Goal: Task Accomplishment & Management: Use online tool/utility

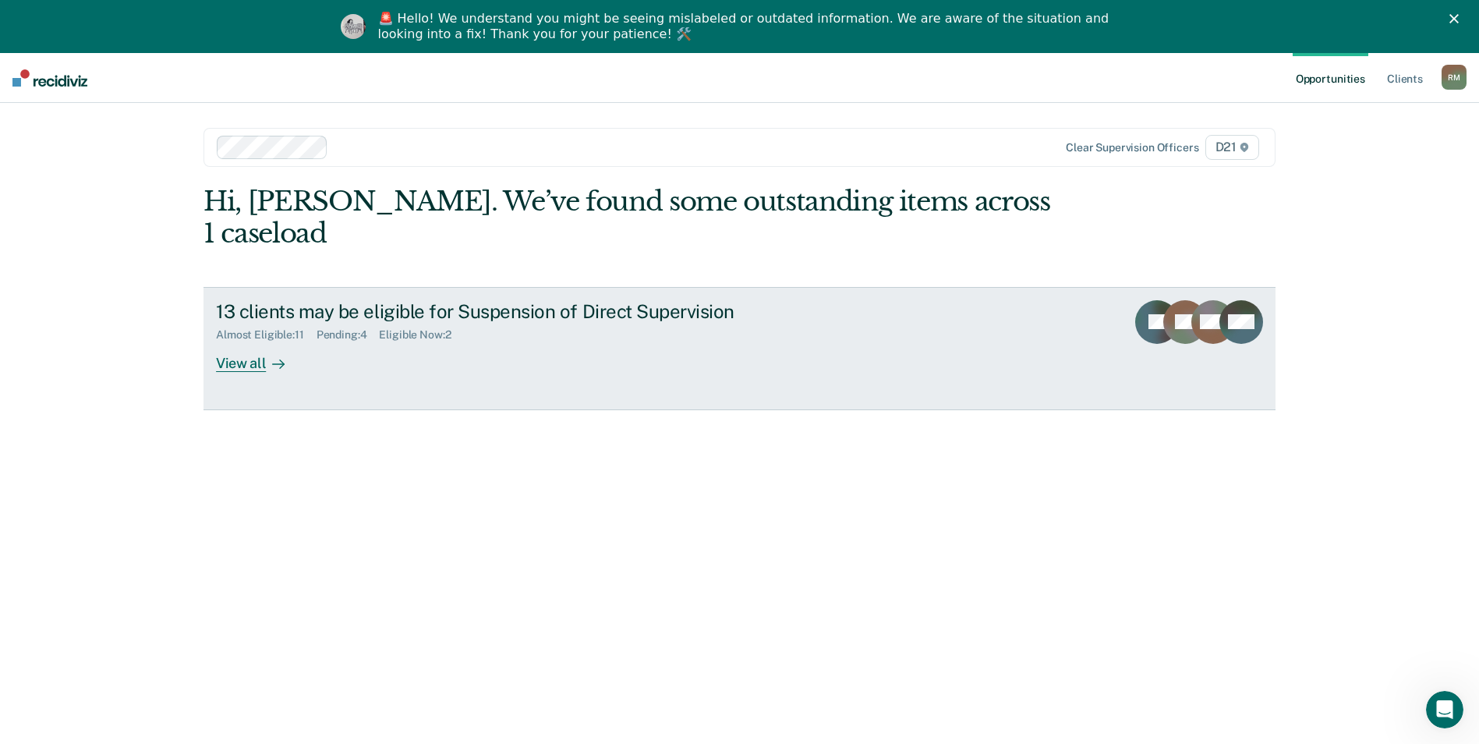
click at [272, 358] on icon at bounding box center [278, 364] width 12 height 12
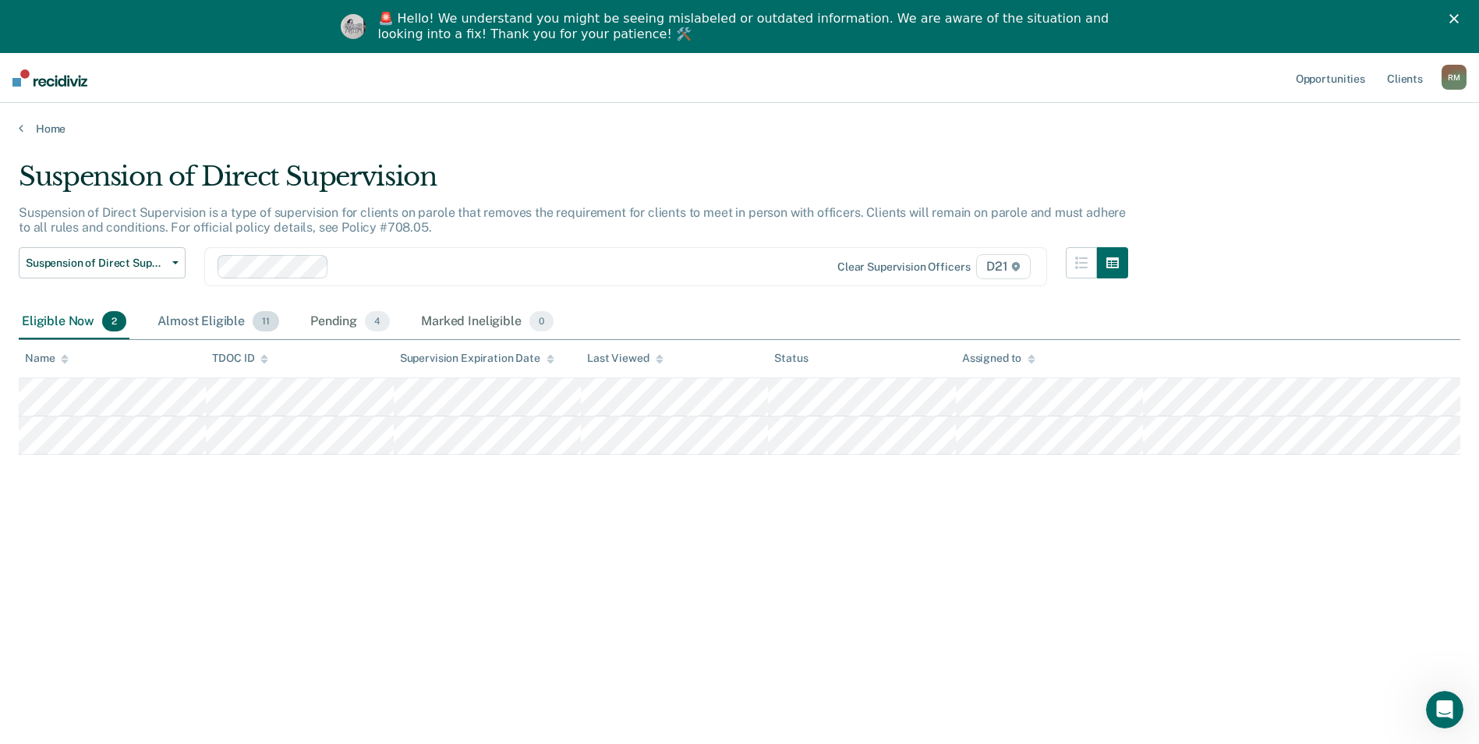
click at [196, 325] on div "Almost Eligible 11" at bounding box center [218, 322] width 128 height 34
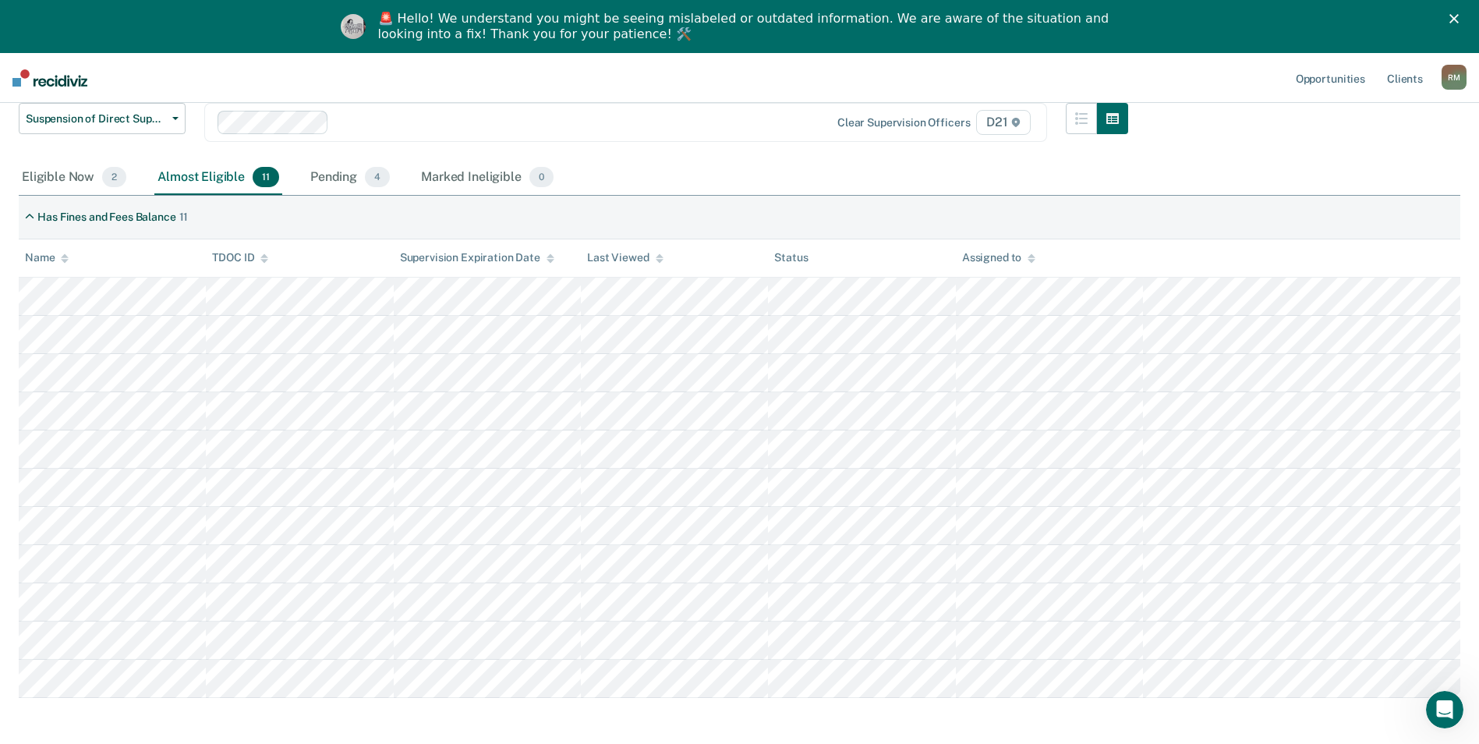
scroll to position [156, 0]
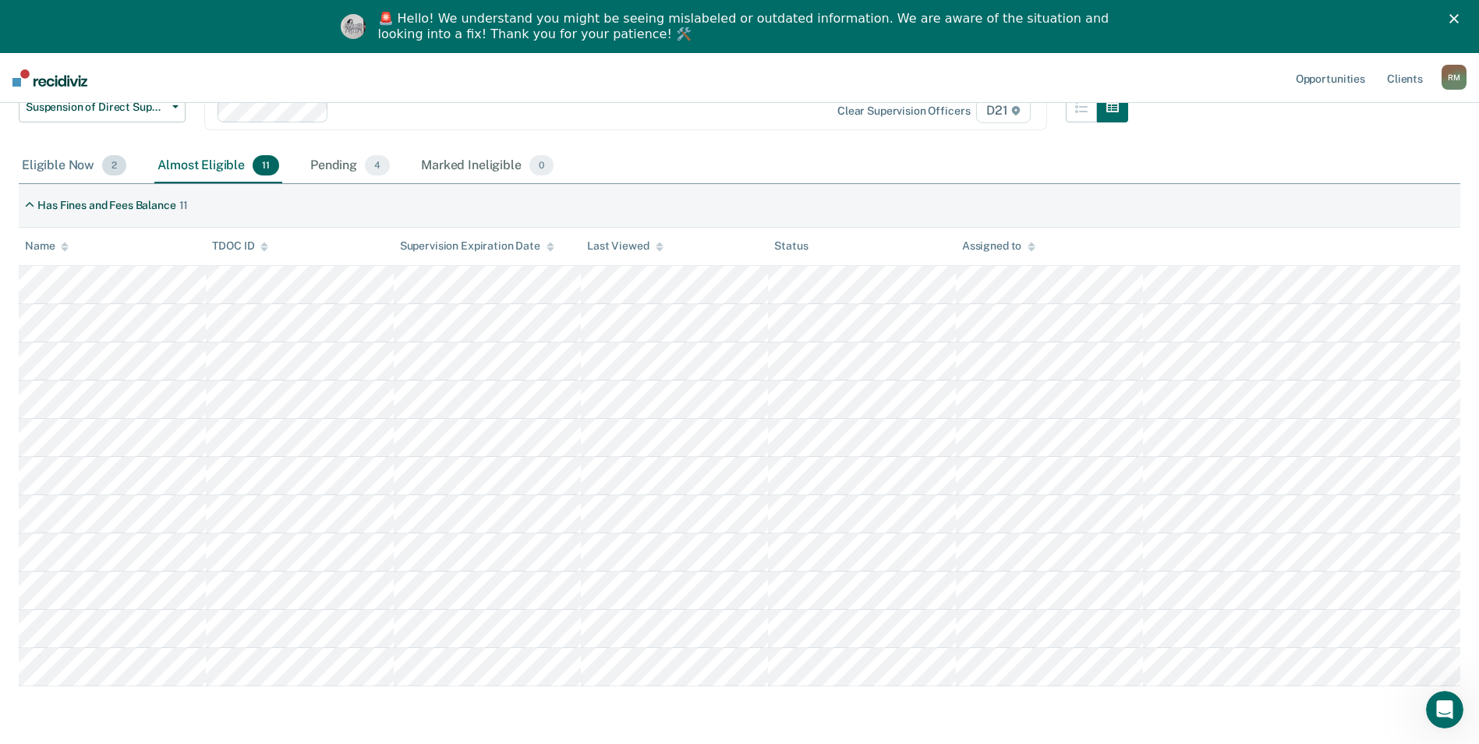
click at [64, 169] on div "Eligible Now 2" at bounding box center [74, 166] width 111 height 34
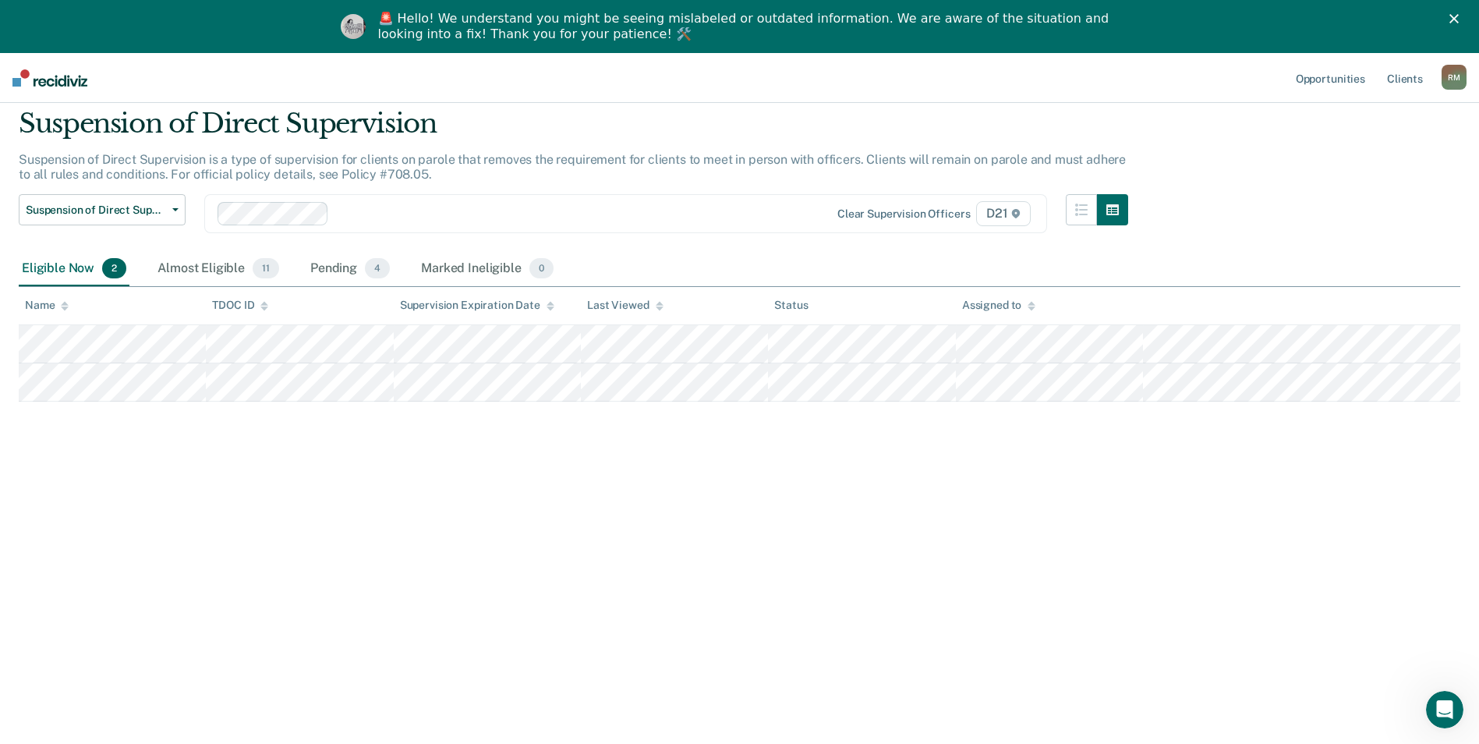
scroll to position [53, 0]
click at [392, 19] on div "🚨 Hello! We understand you might be seeing mislabeled or outdated information. …" at bounding box center [746, 26] width 736 height 31
drag, startPoint x: 392, startPoint y: 19, endPoint x: 445, endPoint y: 25, distance: 53.3
click at [445, 25] on div "🚨 Hello! We understand you might be seeing mislabeled or outdated information. …" at bounding box center [746, 26] width 736 height 31
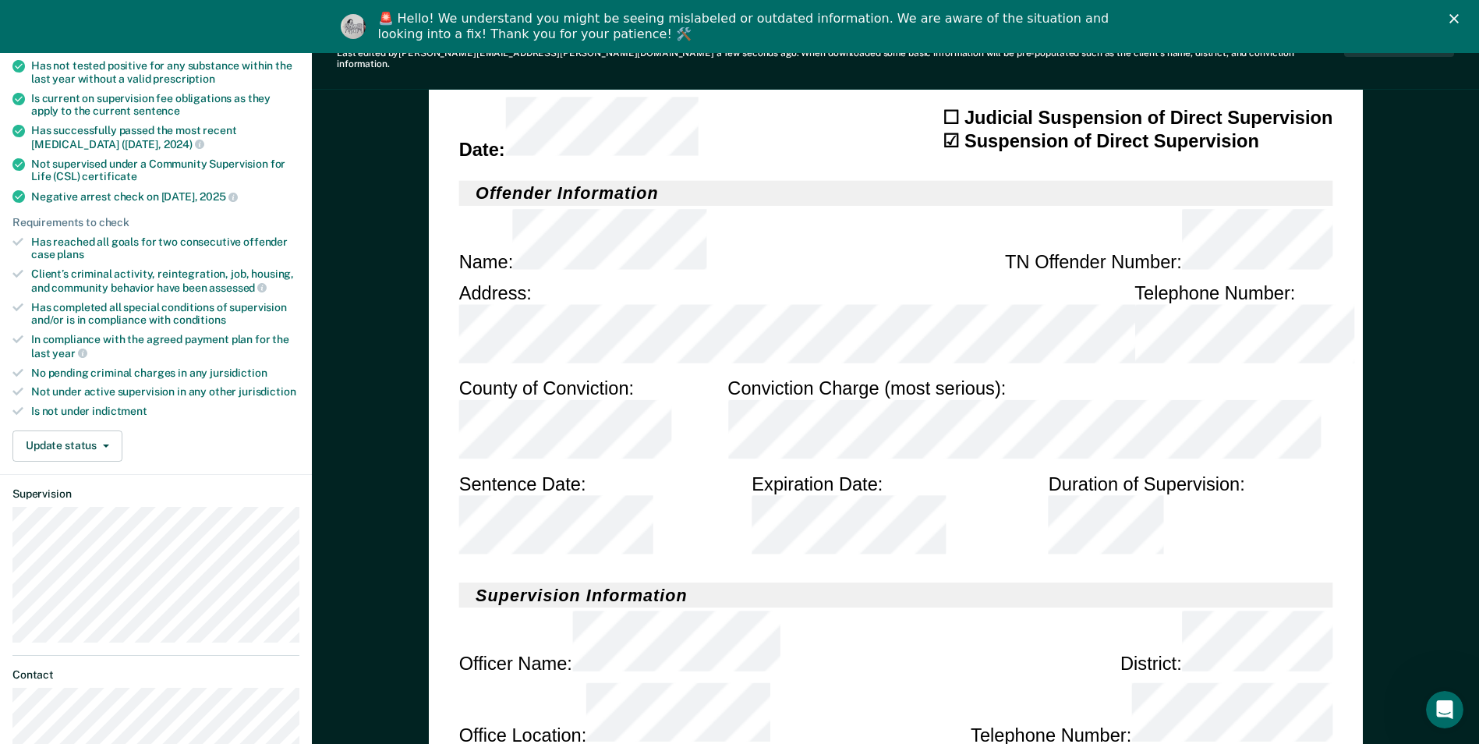
scroll to position [234, 0]
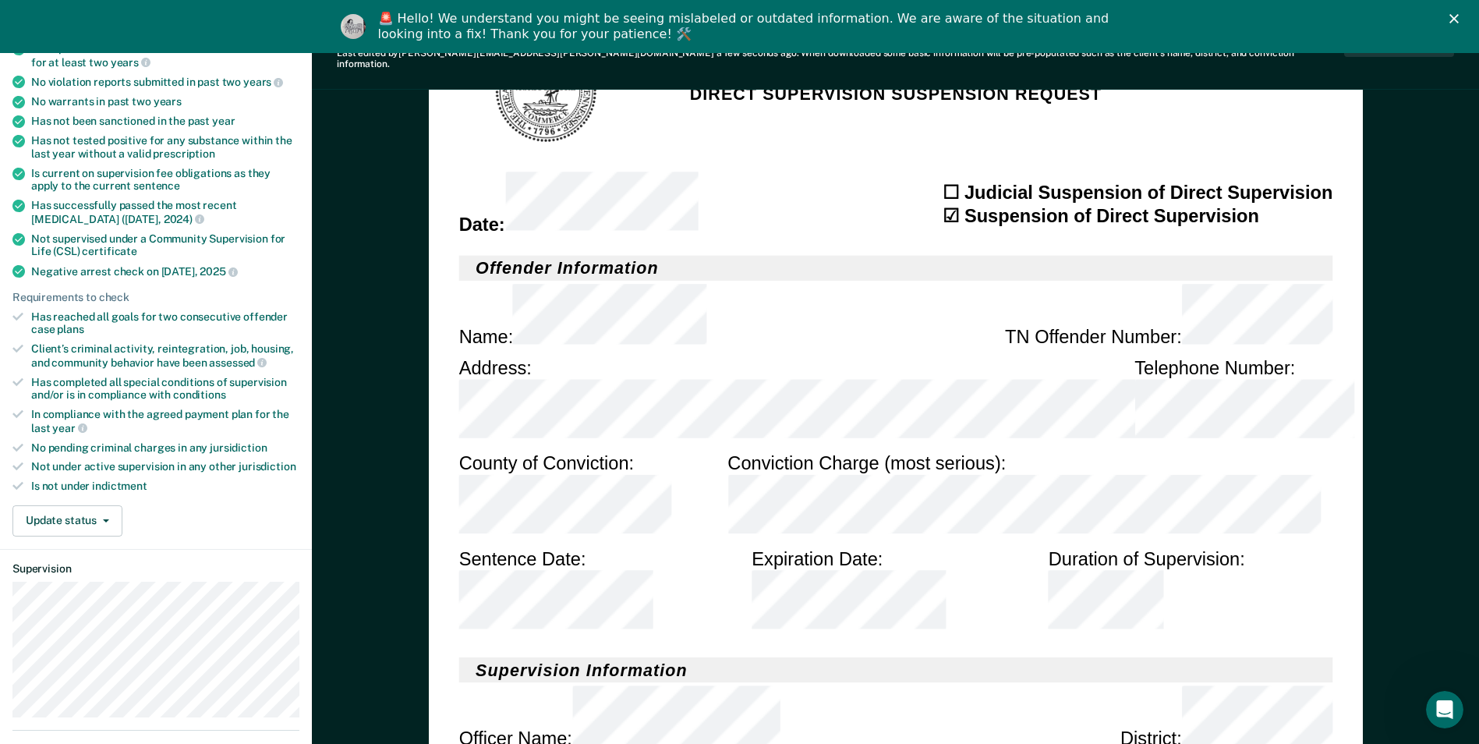
click at [1465, 16] on div "Close" at bounding box center [1457, 18] width 16 height 9
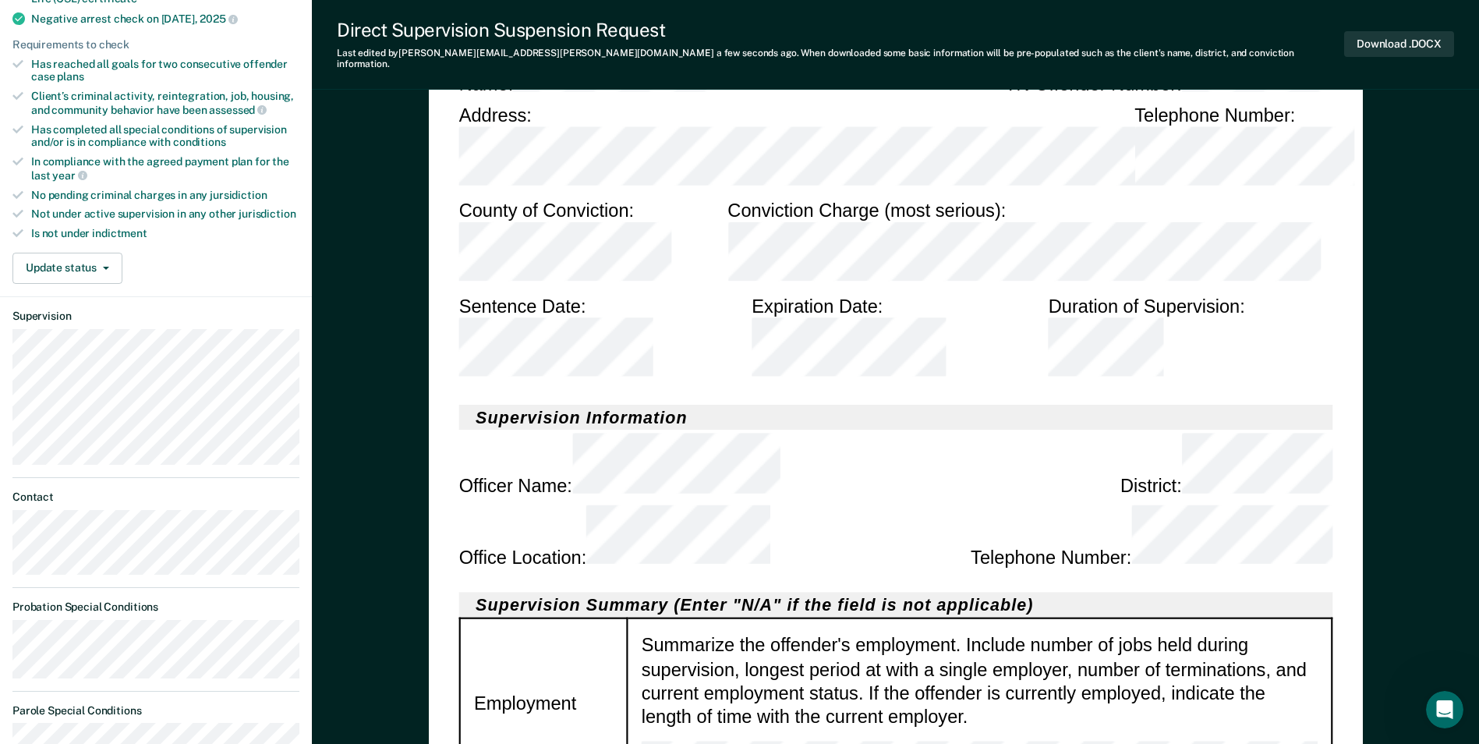
scroll to position [468, 0]
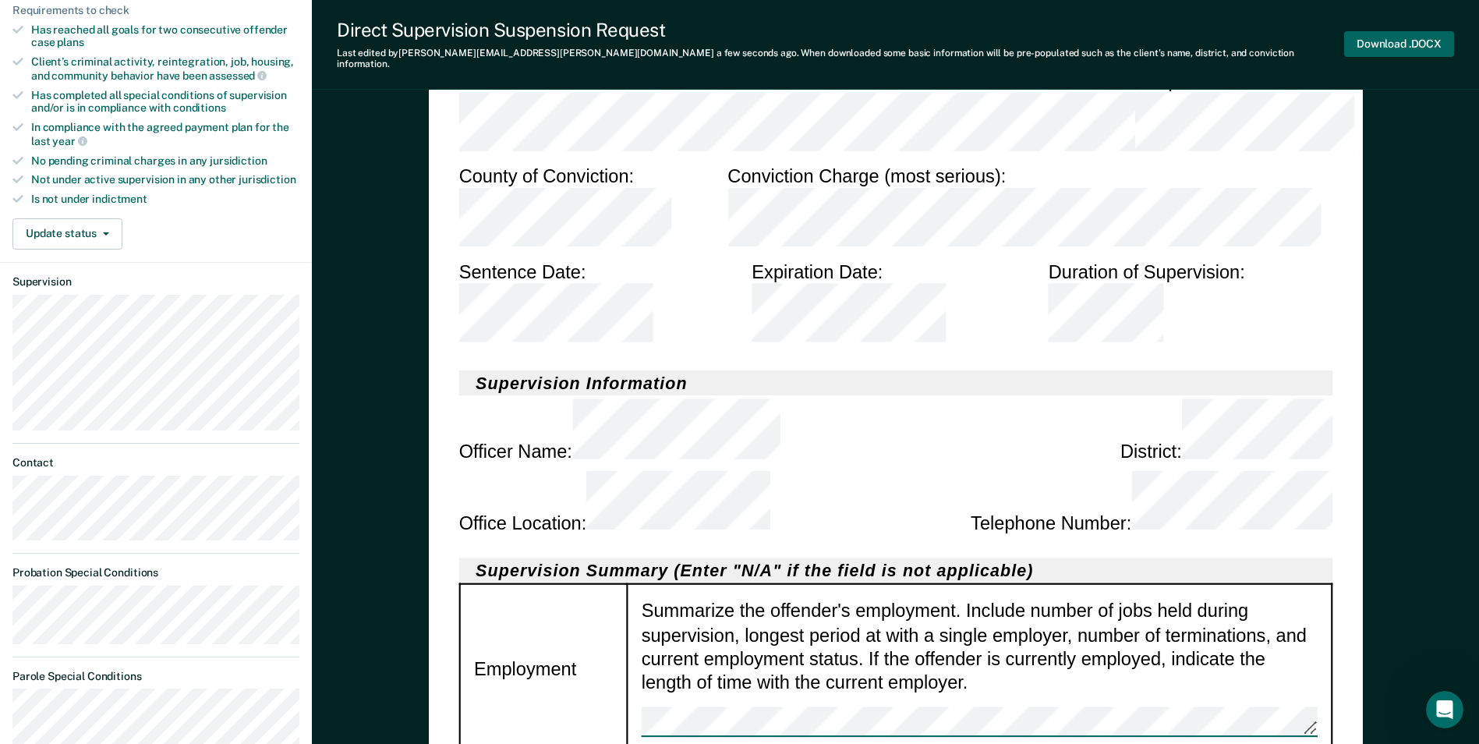
click at [1409, 43] on button "Download .DOCX" at bounding box center [1399, 44] width 110 height 26
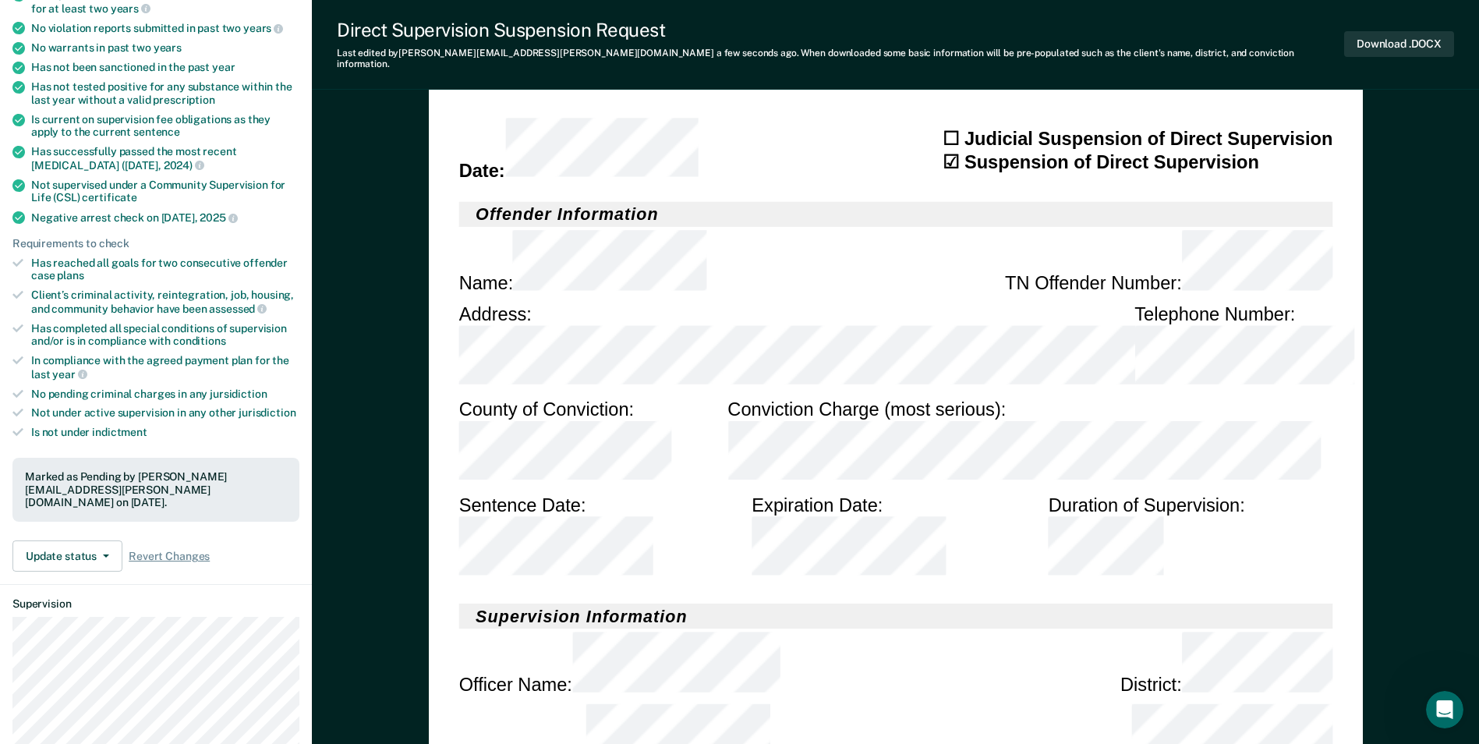
scroll to position [234, 0]
click at [783, 136] on section "Date : ☐ Judicial Suspension of Direct Supervision ☑ Suspension of Direct Super…" at bounding box center [895, 150] width 874 height 65
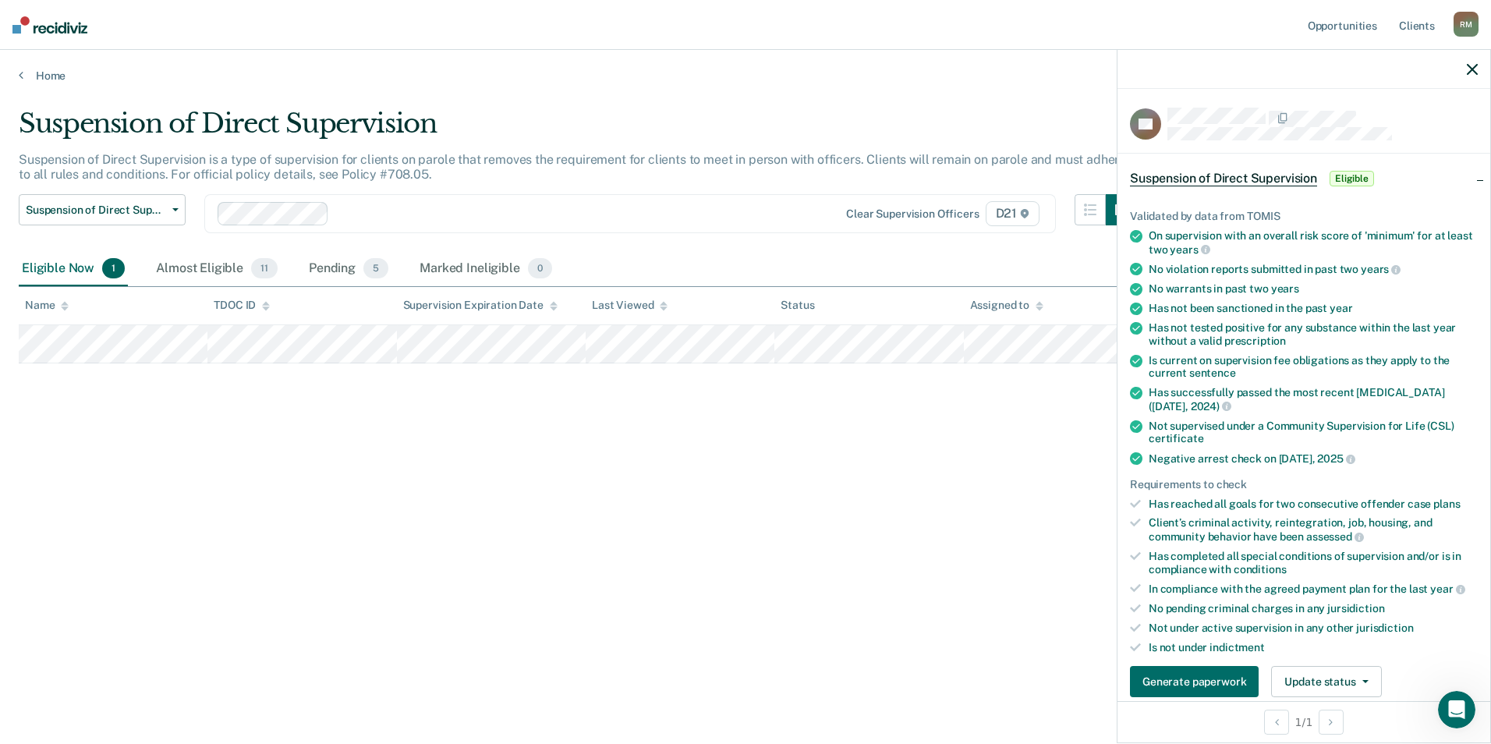
click at [853, 446] on div "Suspension of Direct Supervision Suspension of Direct Supervision is a type of …" at bounding box center [745, 367] width 1453 height 519
click at [1016, 394] on div "Suspension of Direct Supervision Suspension of Direct Supervision is a type of …" at bounding box center [745, 367] width 1453 height 519
click at [1187, 673] on button "Generate paperwork" at bounding box center [1194, 681] width 129 height 31
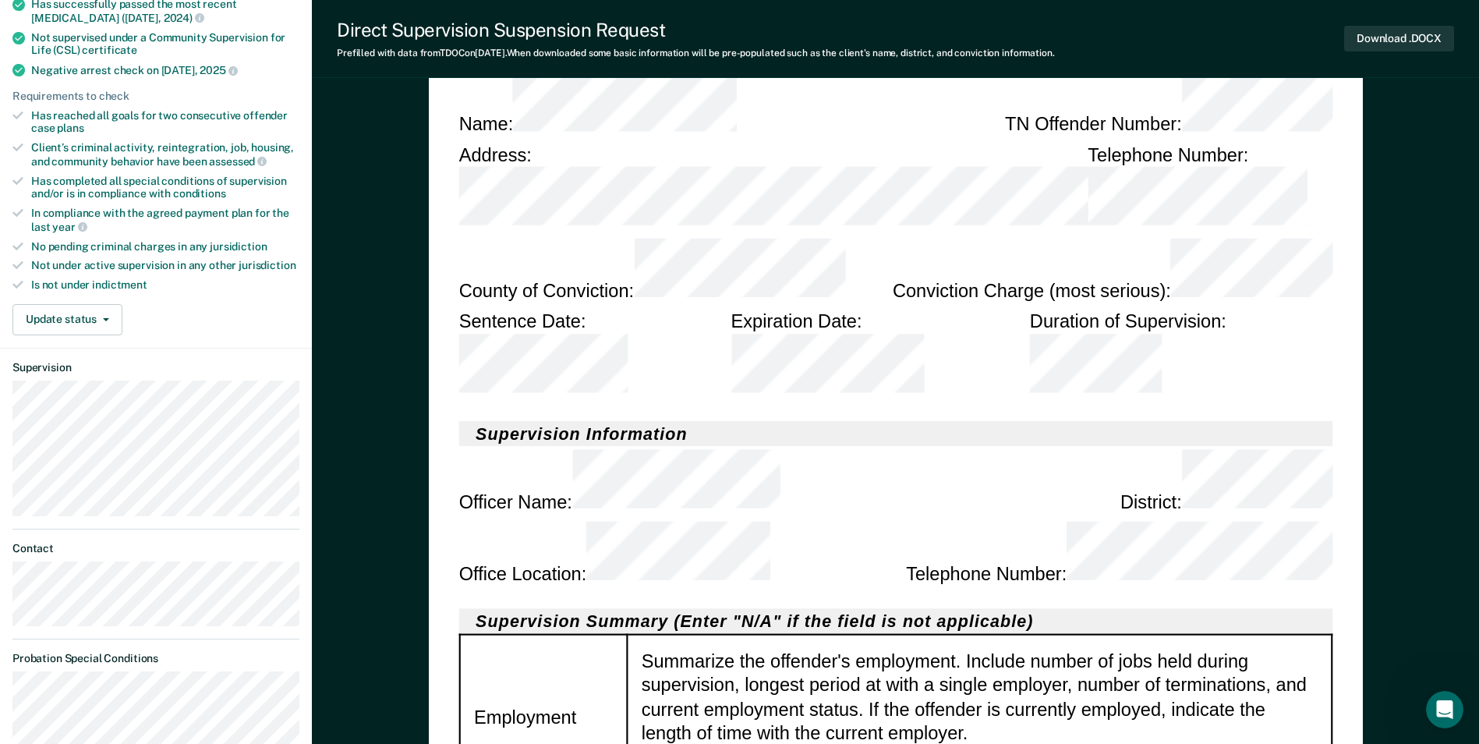
scroll to position [312, 0]
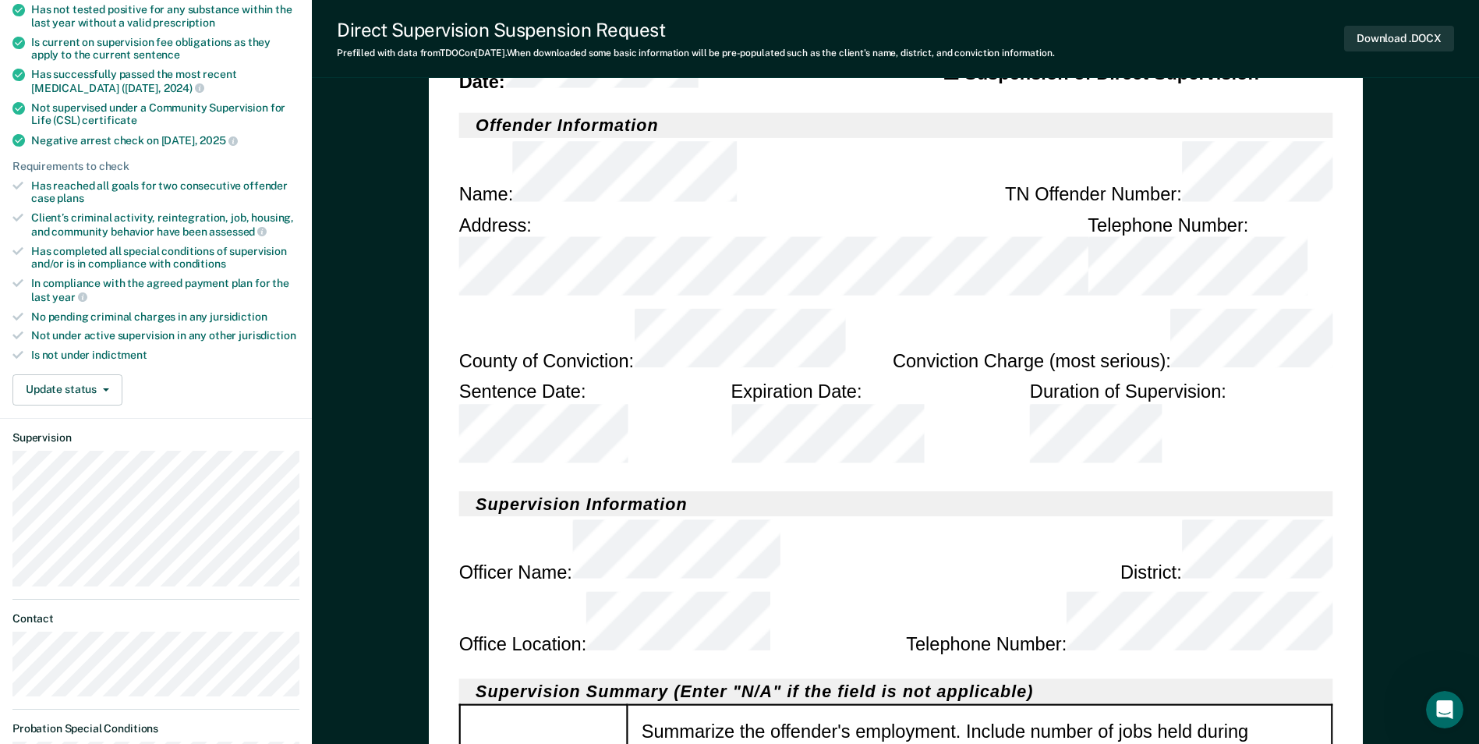
click at [1424, 24] on div "Download .DOCX" at bounding box center [1399, 39] width 110 height 40
click at [1401, 43] on button "Download .DOCX" at bounding box center [1399, 39] width 110 height 26
